Goal: Information Seeking & Learning: Find specific page/section

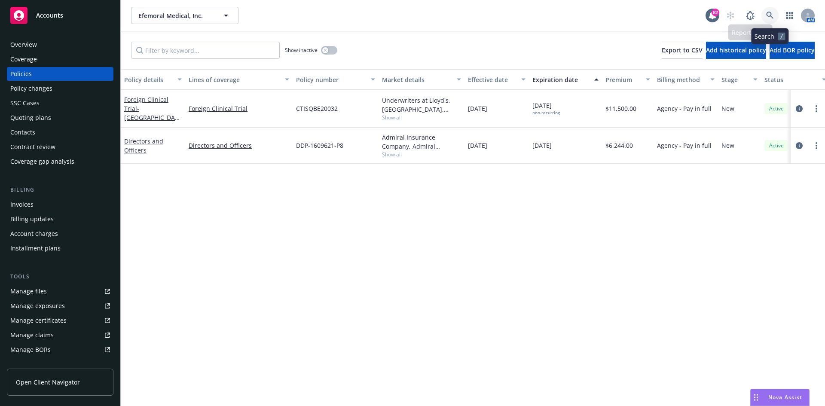
click at [776, 16] on link at bounding box center [770, 15] width 17 height 17
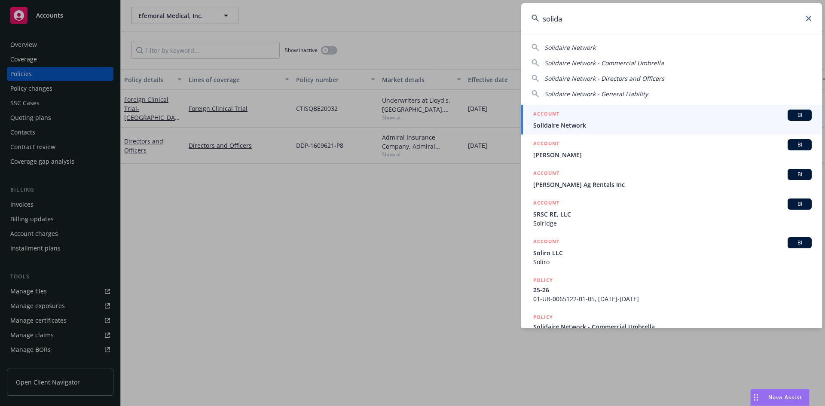
type input "solida"
click at [543, 113] on h5 "ACCOUNT" at bounding box center [546, 115] width 26 height 10
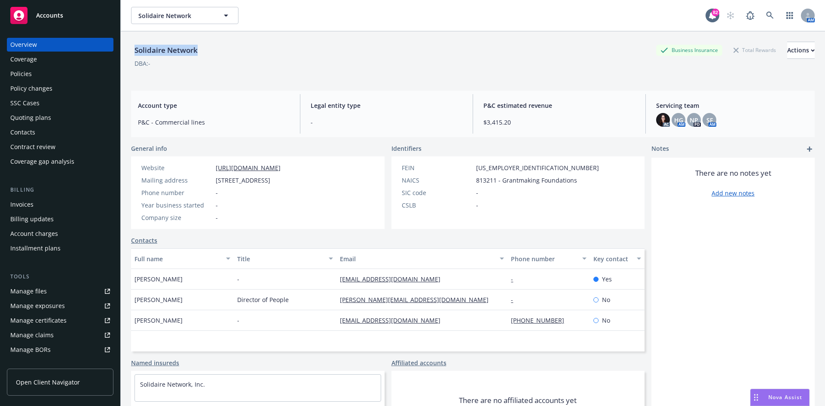
drag, startPoint x: 209, startPoint y: 50, endPoint x: 142, endPoint y: 46, distance: 67.2
click at [133, 46] on div "Solidaire Network Business Insurance Total Rewards Actions" at bounding box center [473, 50] width 684 height 17
copy div "Solidaire Network"
click at [64, 73] on div "Policies" at bounding box center [60, 74] width 100 height 14
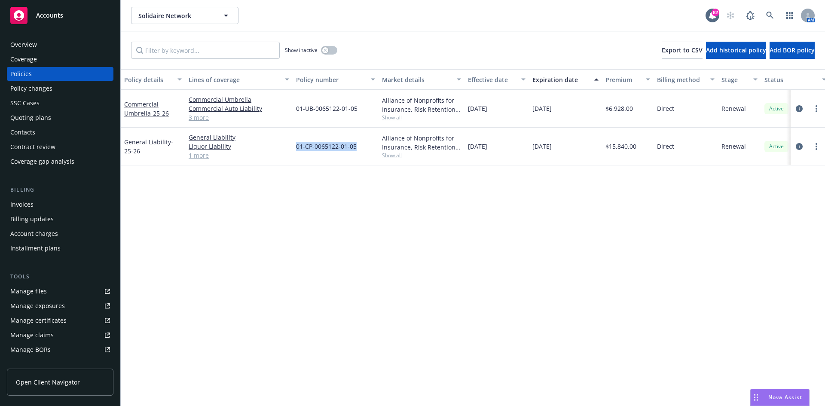
drag, startPoint x: 353, startPoint y: 147, endPoint x: 299, endPoint y: 148, distance: 54.2
click at [297, 149] on div "01-CP-0065122-01-05" at bounding box center [336, 147] width 86 height 38
copy span "01-CP-0065122-01-05"
click at [772, 14] on icon at bounding box center [769, 15] width 7 height 7
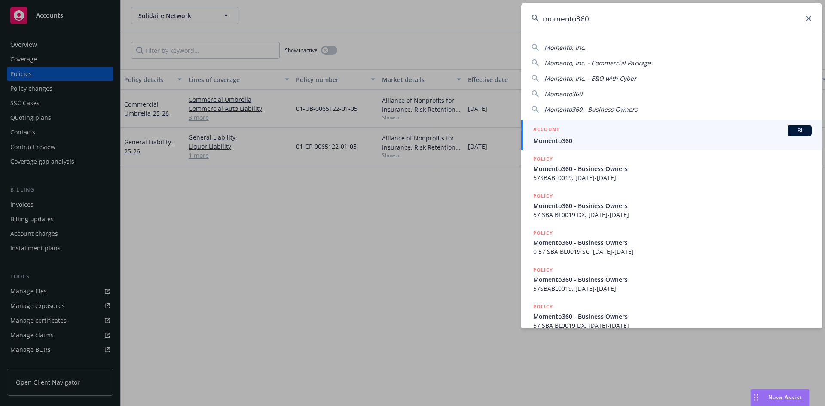
type input "momento360"
click at [552, 125] on h5 "ACCOUNT" at bounding box center [546, 130] width 26 height 10
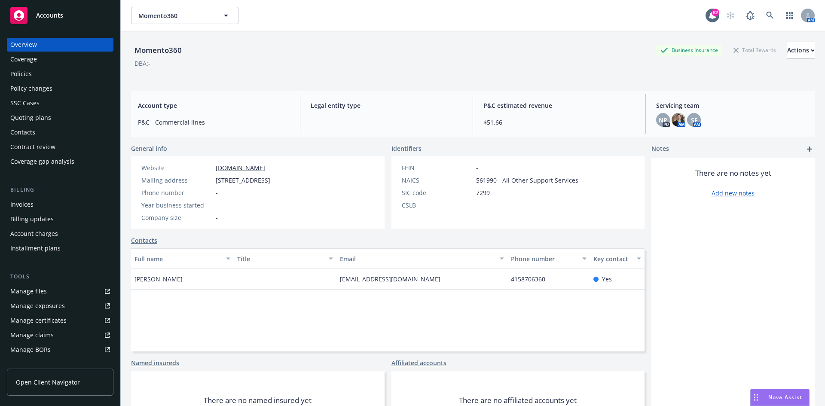
click at [42, 69] on div "Policies" at bounding box center [60, 74] width 100 height 14
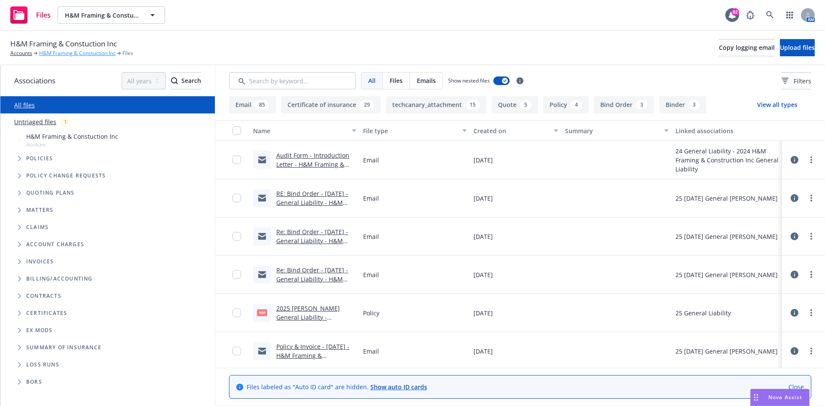
click at [62, 52] on link "H&M Framing & Constuction Inc" at bounding box center [77, 53] width 77 height 8
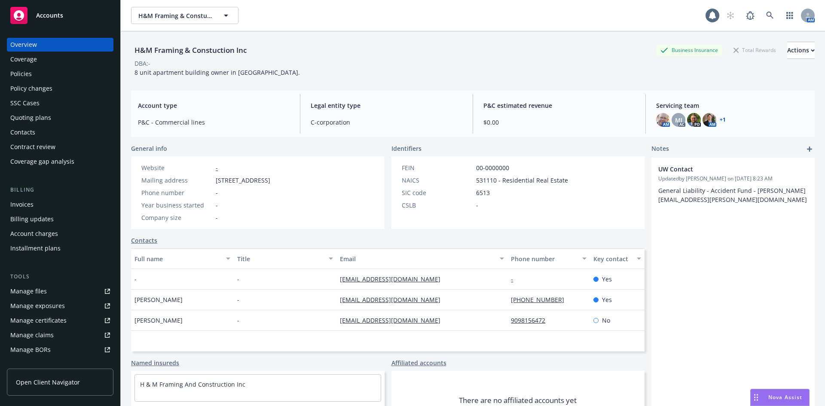
click at [19, 74] on div "Policies" at bounding box center [20, 74] width 21 height 14
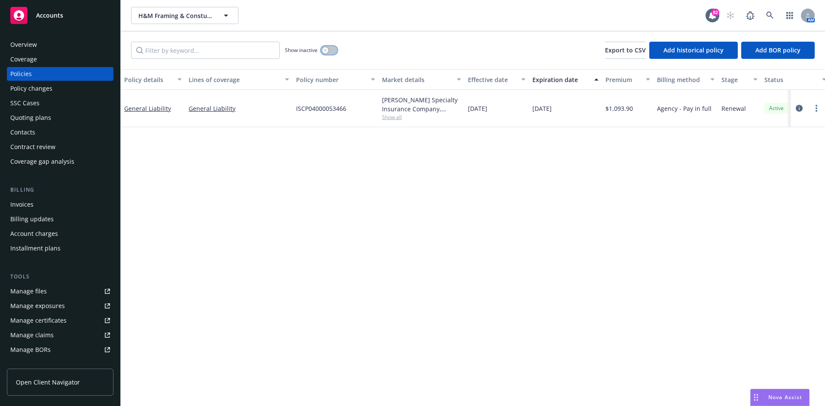
click at [325, 50] on icon "button" at bounding box center [325, 50] width 3 height 3
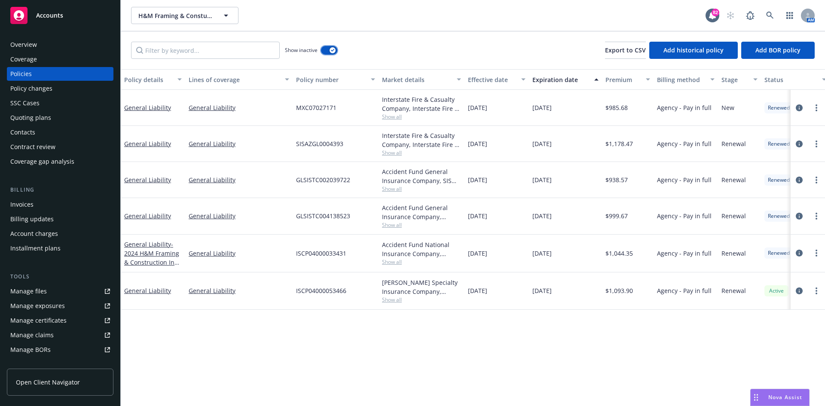
click at [333, 49] on icon "button" at bounding box center [332, 50] width 3 height 3
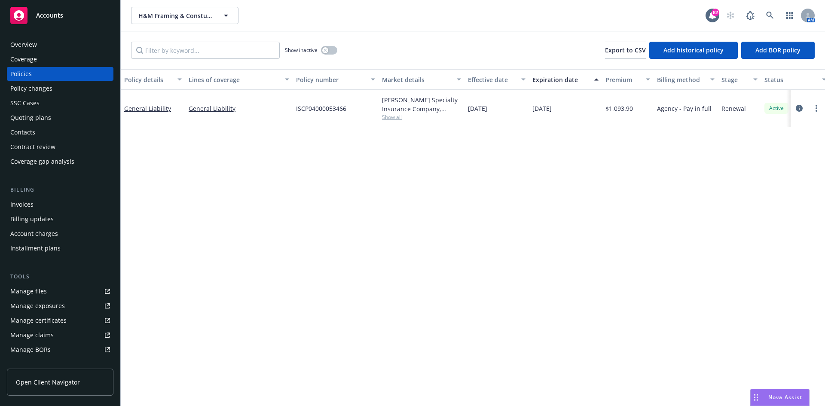
click at [58, 47] on div "Overview" at bounding box center [60, 45] width 100 height 14
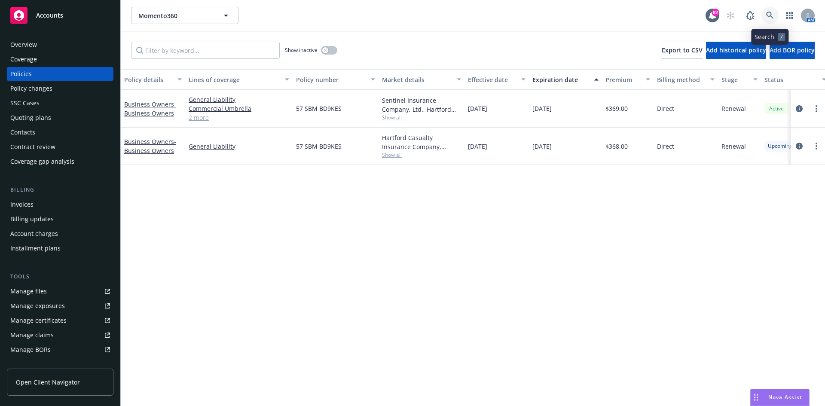
click at [773, 15] on icon at bounding box center [770, 16] width 8 height 8
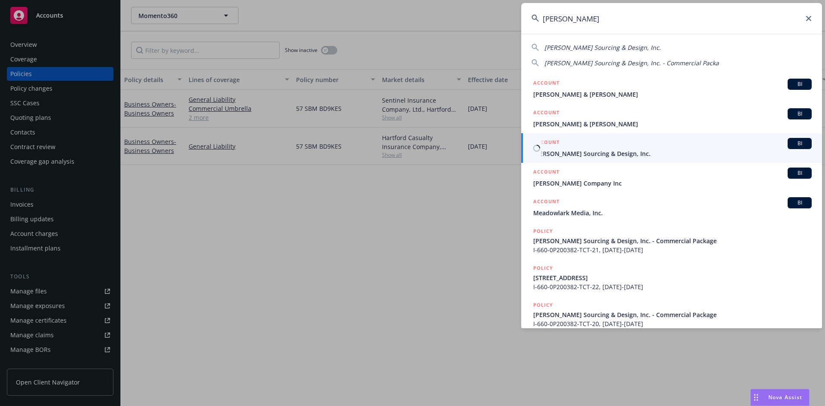
type input "epstein"
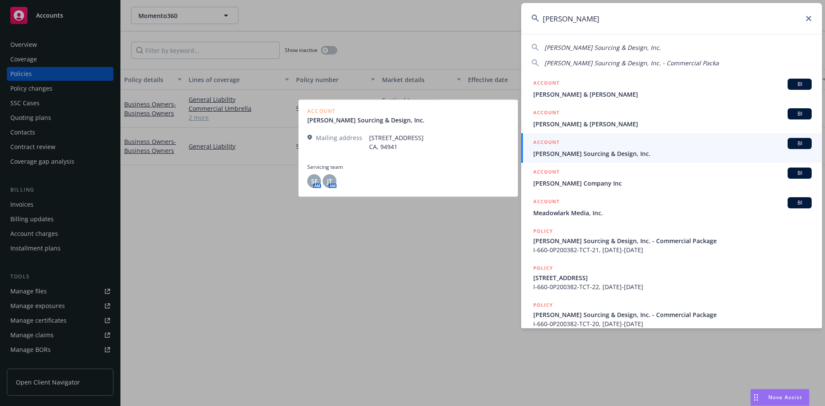
click at [553, 142] on h5 "ACCOUNT" at bounding box center [546, 143] width 26 height 10
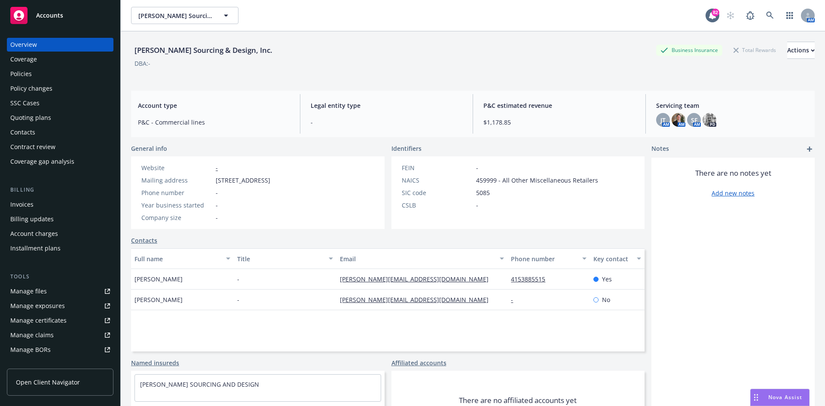
click at [55, 72] on div "Policies" at bounding box center [60, 74] width 100 height 14
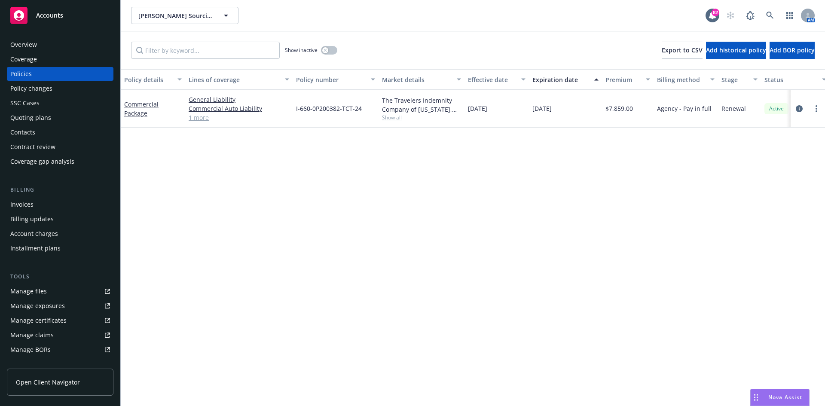
click at [53, 44] on div "Overview" at bounding box center [60, 45] width 100 height 14
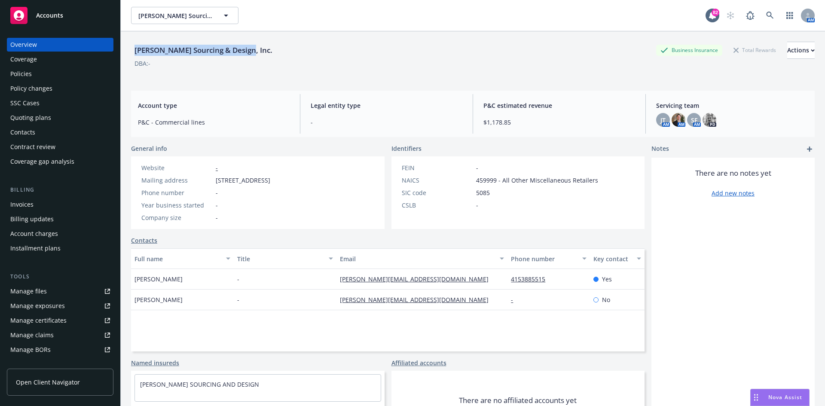
drag, startPoint x: 233, startPoint y: 52, endPoint x: 135, endPoint y: 54, distance: 98.5
click at [135, 54] on div "Epstein Sourcing & Design, Inc. Business Insurance Total Rewards Actions" at bounding box center [473, 50] width 684 height 17
click at [25, 67] on div "Policies" at bounding box center [20, 74] width 21 height 14
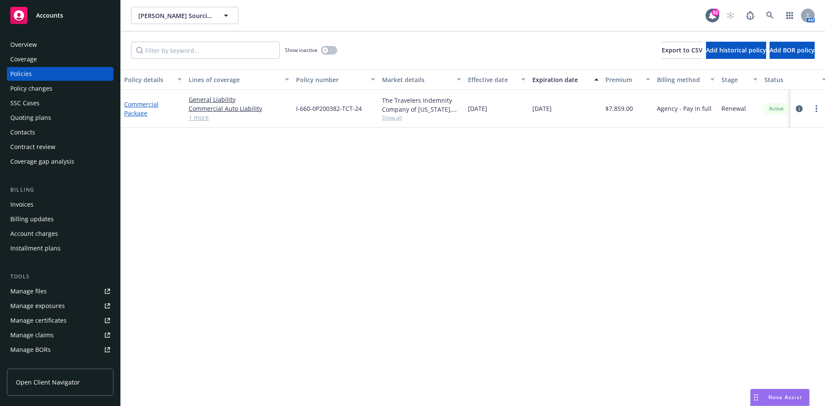
click at [144, 104] on link "Commercial Package" at bounding box center [141, 108] width 34 height 17
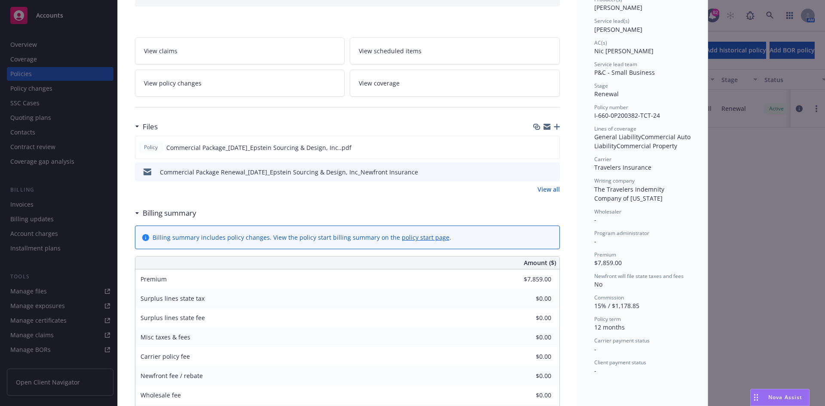
scroll to position [129, 0]
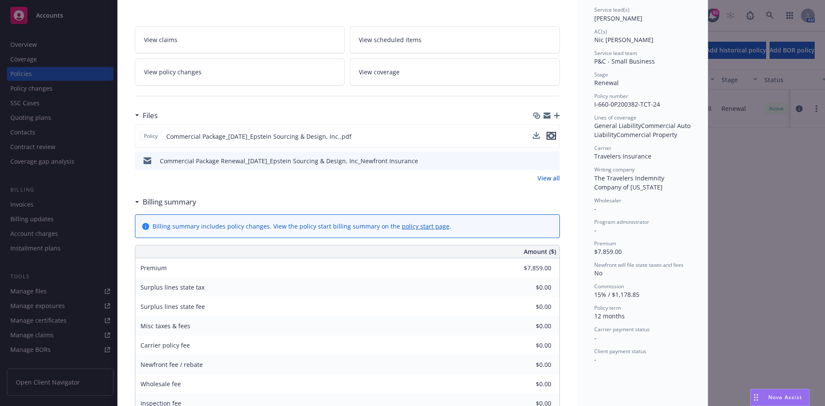
click at [551, 137] on icon "preview file" at bounding box center [552, 136] width 8 height 6
